Goal: Share content: Share content

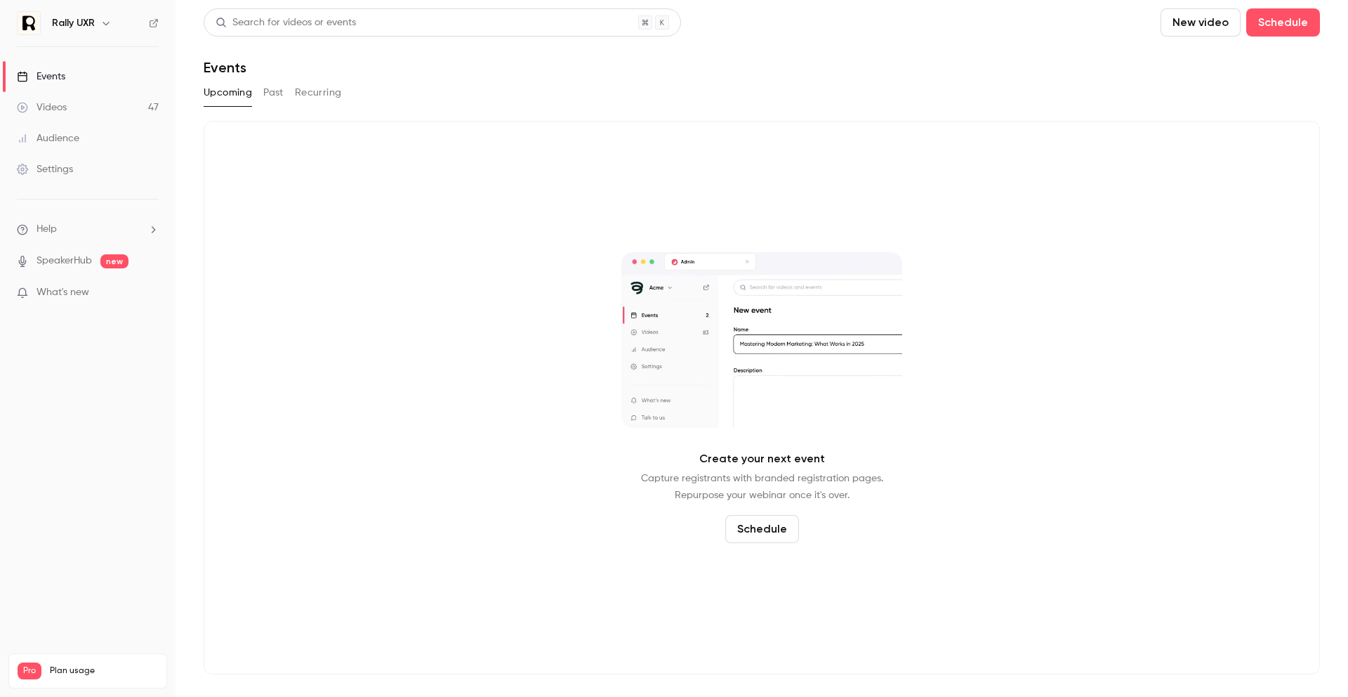
click at [270, 93] on button "Past" at bounding box center [273, 92] width 20 height 22
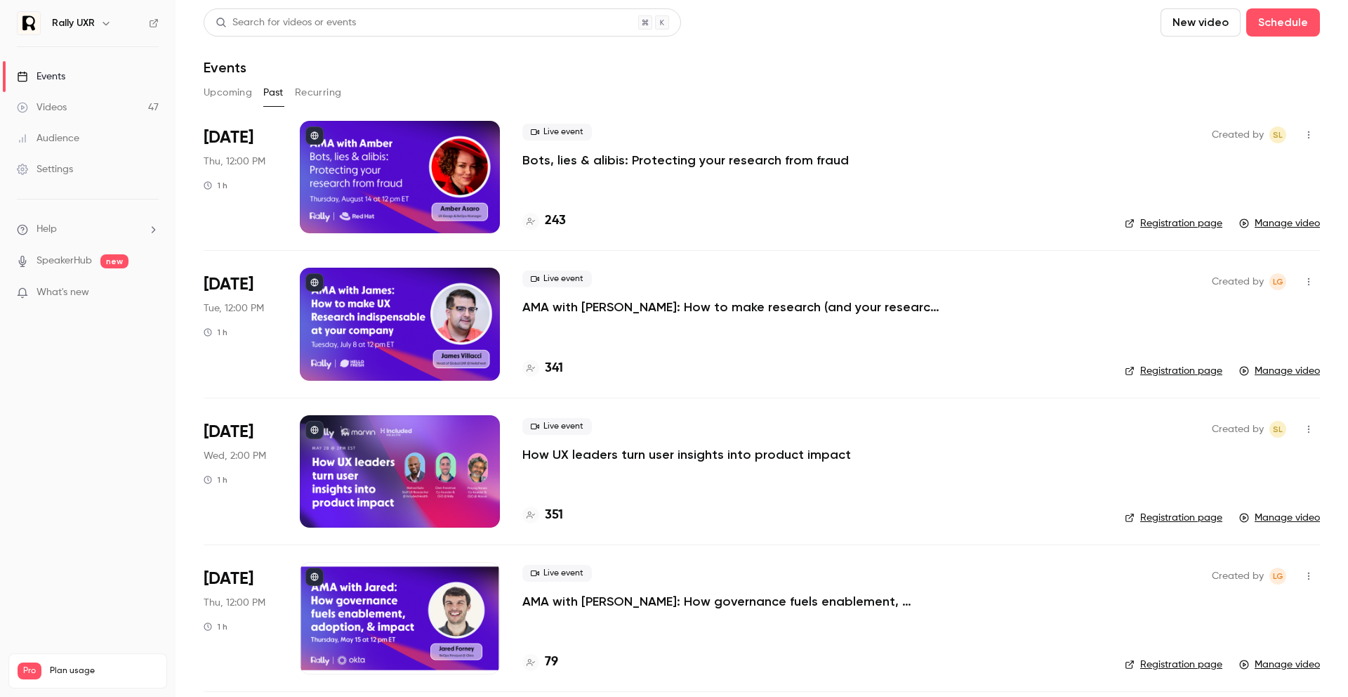
click at [550, 172] on div "Live event Bots, lies & alibis: Protecting your research from fraud 243" at bounding box center [812, 177] width 580 height 112
click at [558, 154] on p "Bots, lies & alibis: Protecting your research from fraud" at bounding box center [685, 160] width 327 height 17
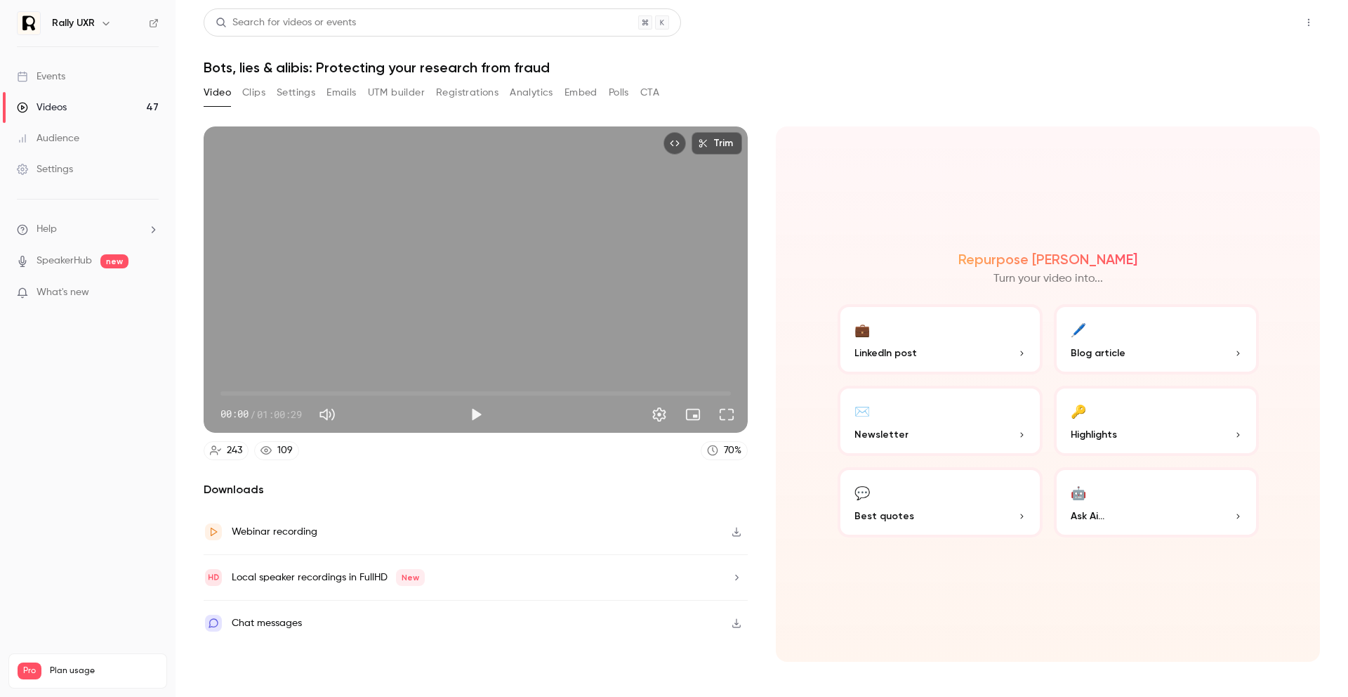
click at [1258, 18] on button "Share" at bounding box center [1258, 22] width 55 height 28
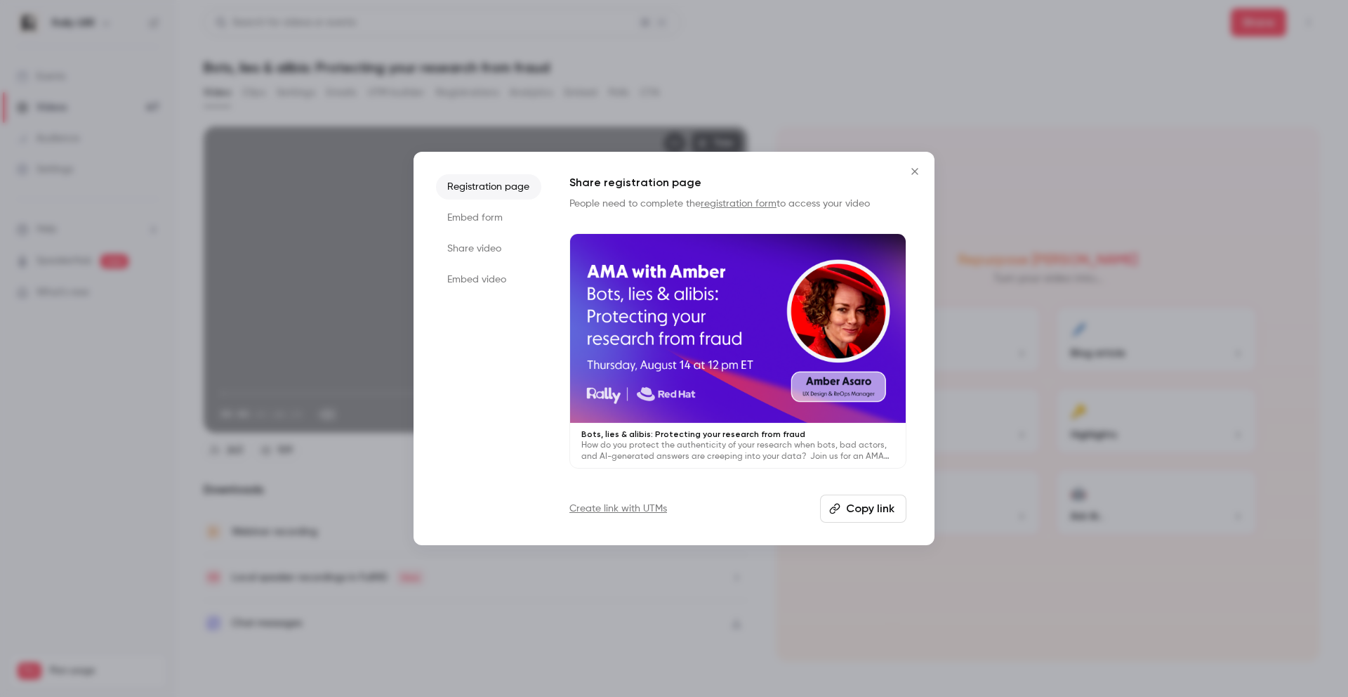
click at [853, 510] on button "Copy link" at bounding box center [863, 508] width 86 height 28
